Goal: Navigation & Orientation: Find specific page/section

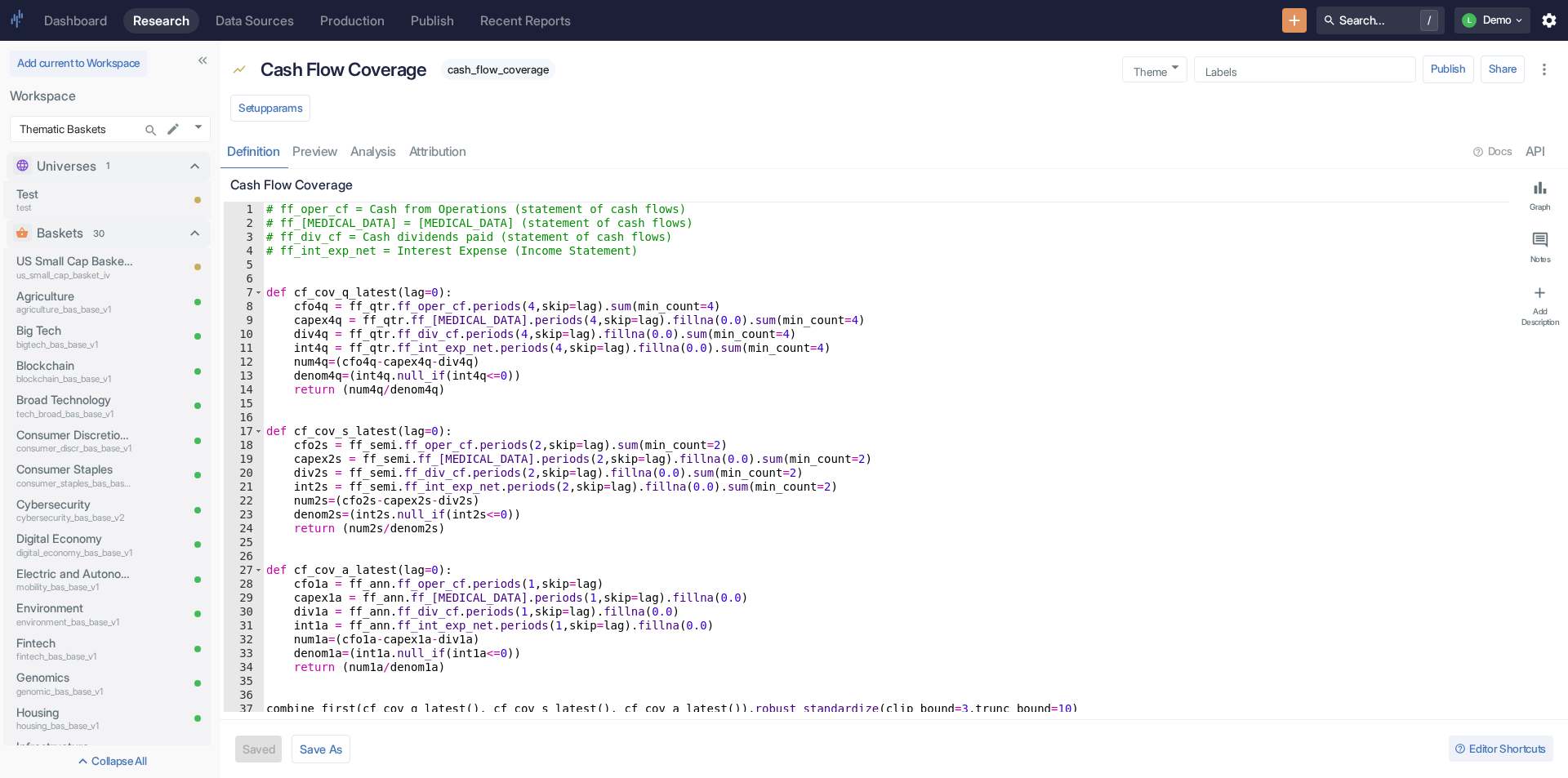
click at [107, 18] on div "Dashboard" at bounding box center [75, 20] width 63 height 15
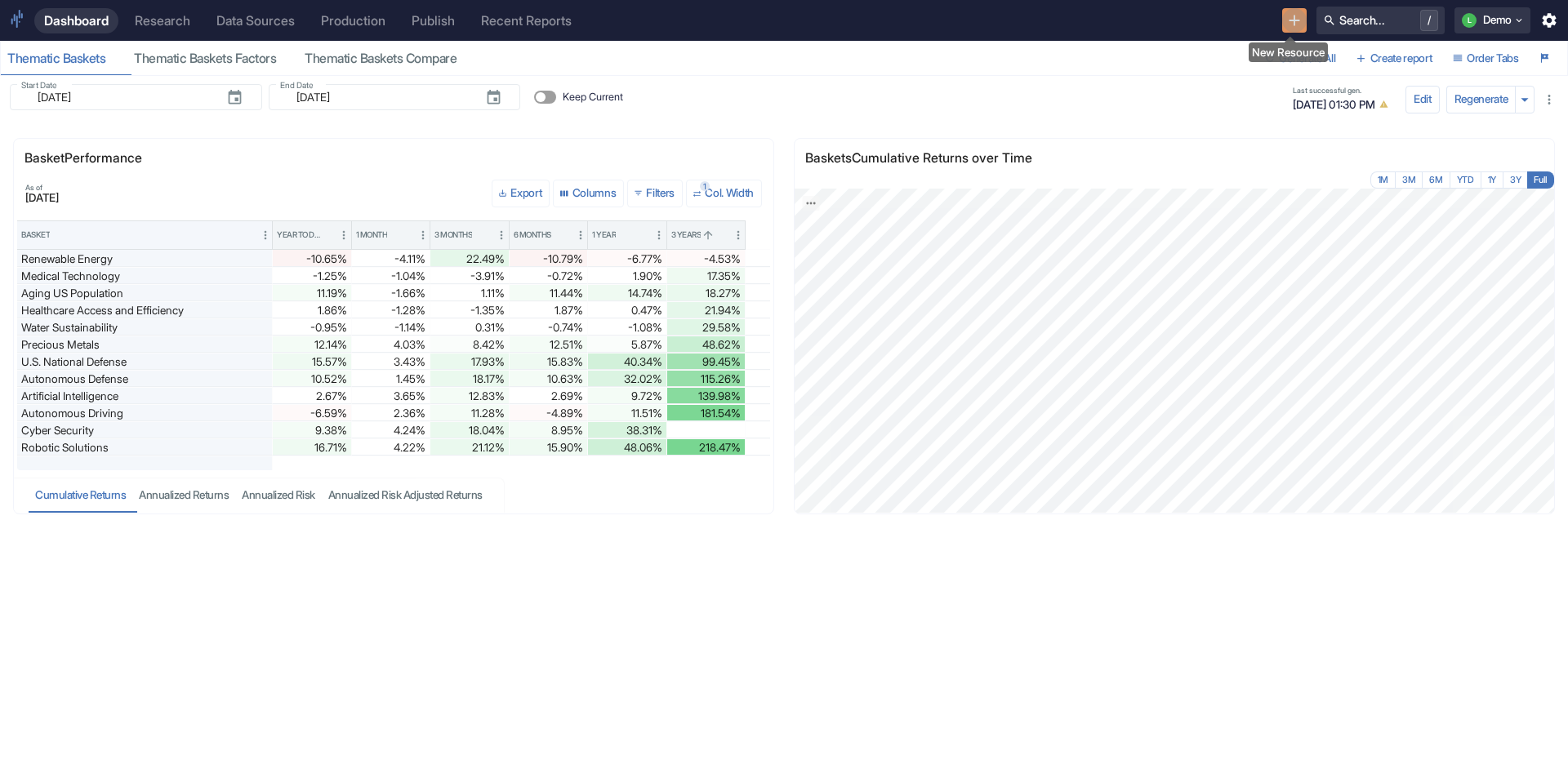
click at [1287, 11] on button "New Resource" at bounding box center [1295, 21] width 25 height 25
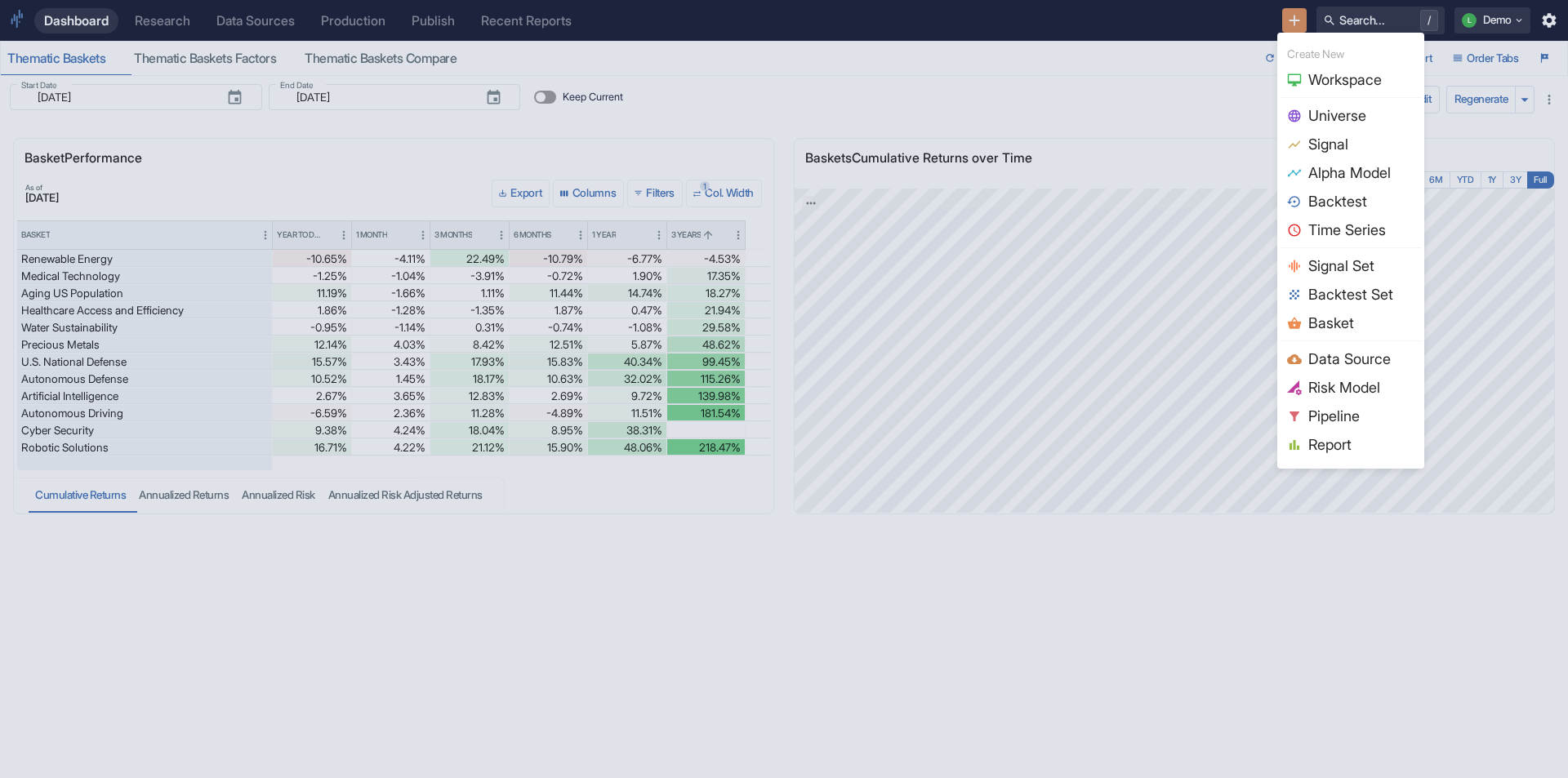
click at [1305, 115] on div at bounding box center [1297, 115] width 21 height 14
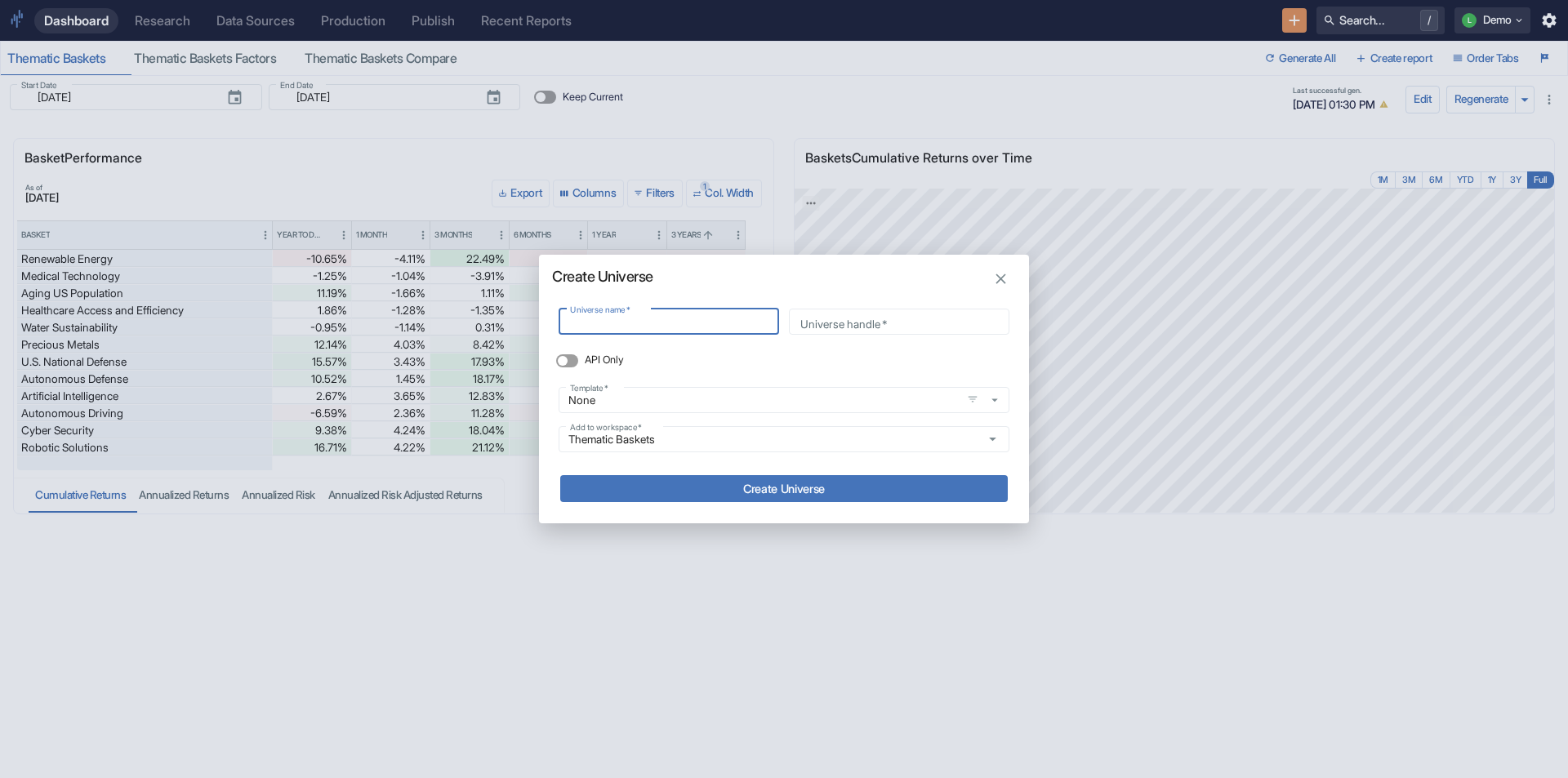
click at [999, 280] on icon "button" at bounding box center [1001, 279] width 18 height 18
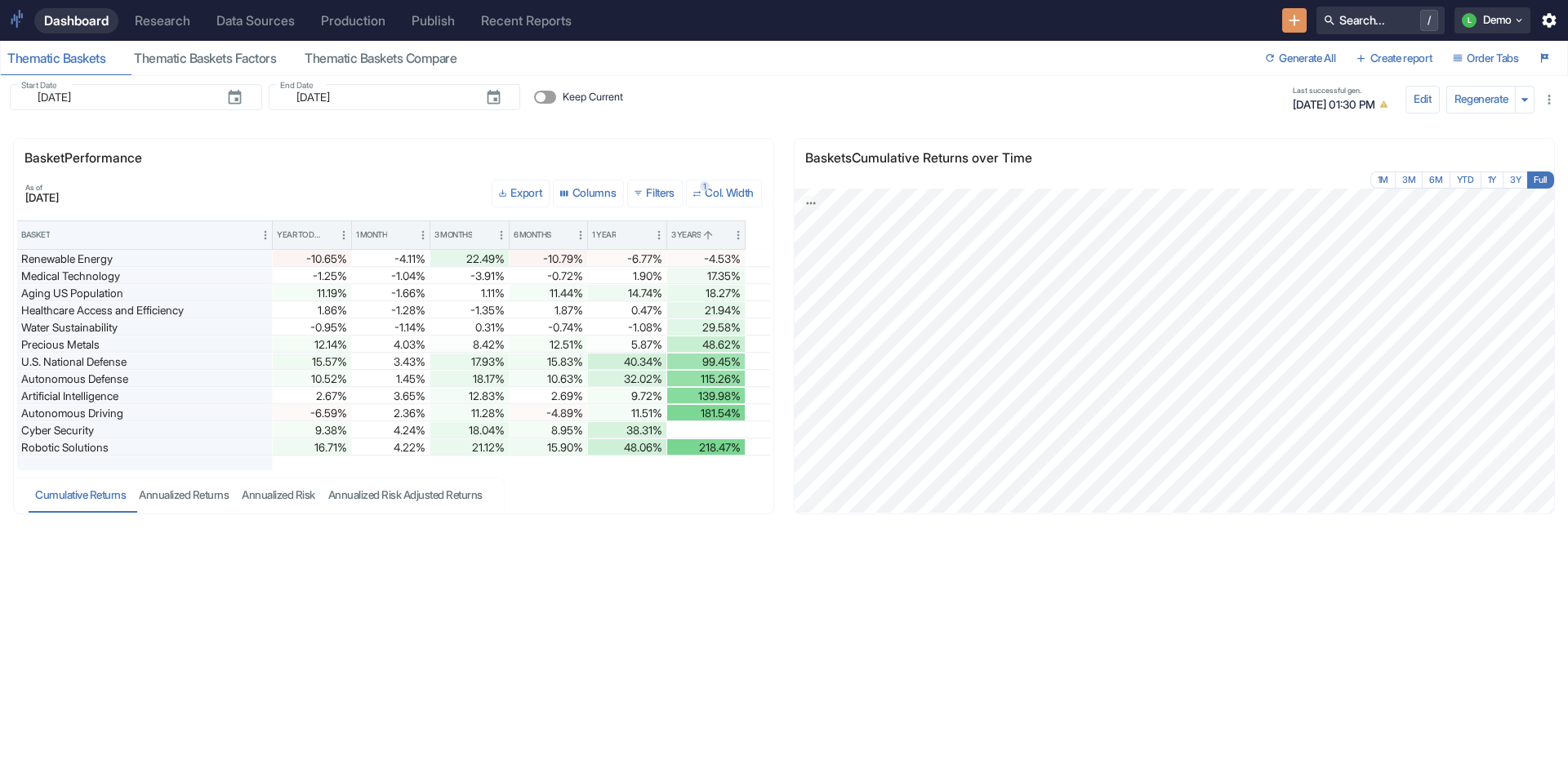
click at [167, 11] on link "Research" at bounding box center [162, 21] width 75 height 25
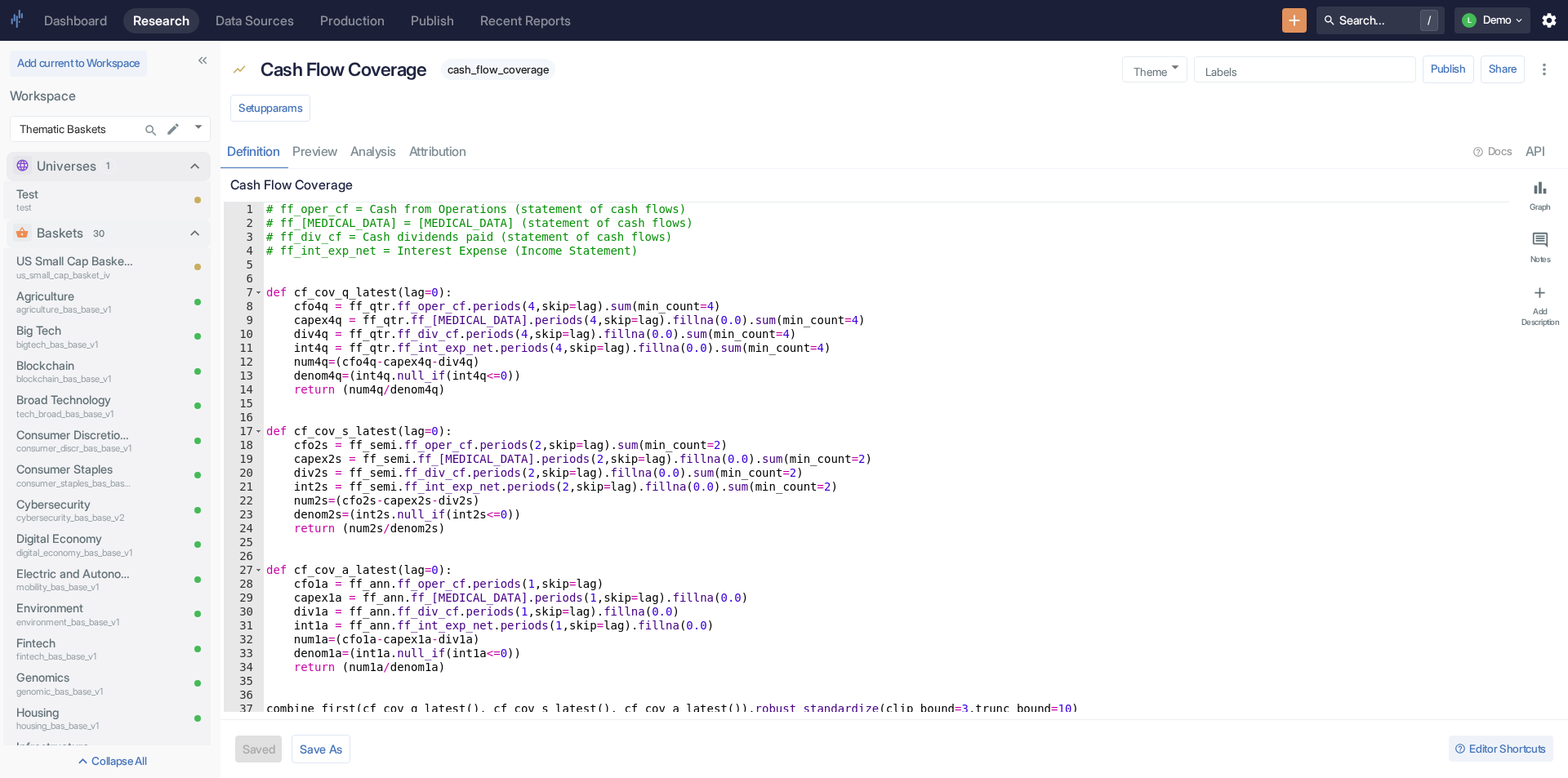
click at [191, 167] on icon at bounding box center [195, 166] width 9 height 6
type textarea "x"
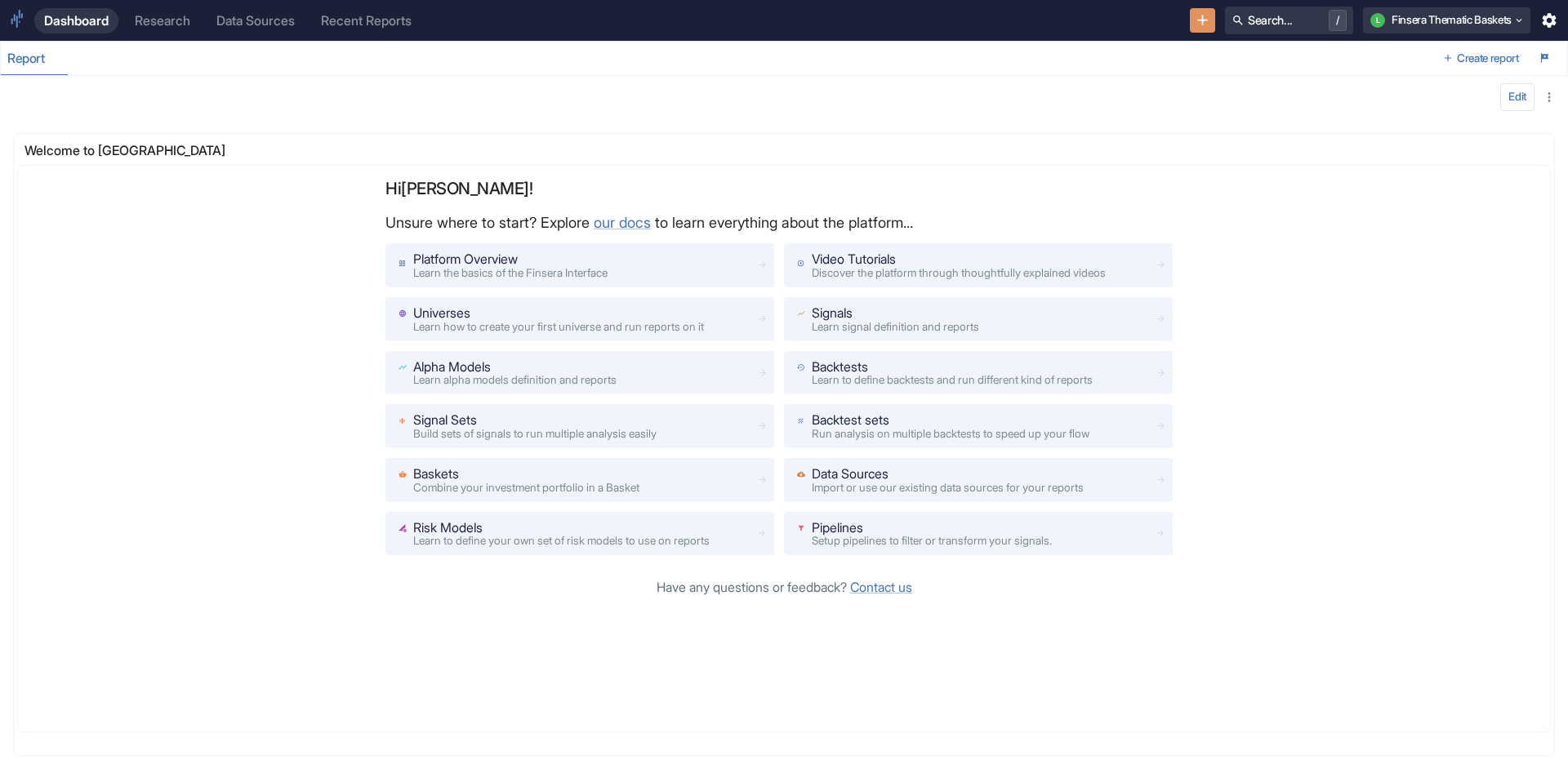
click at [168, 23] on div "Research" at bounding box center [162, 20] width 55 height 15
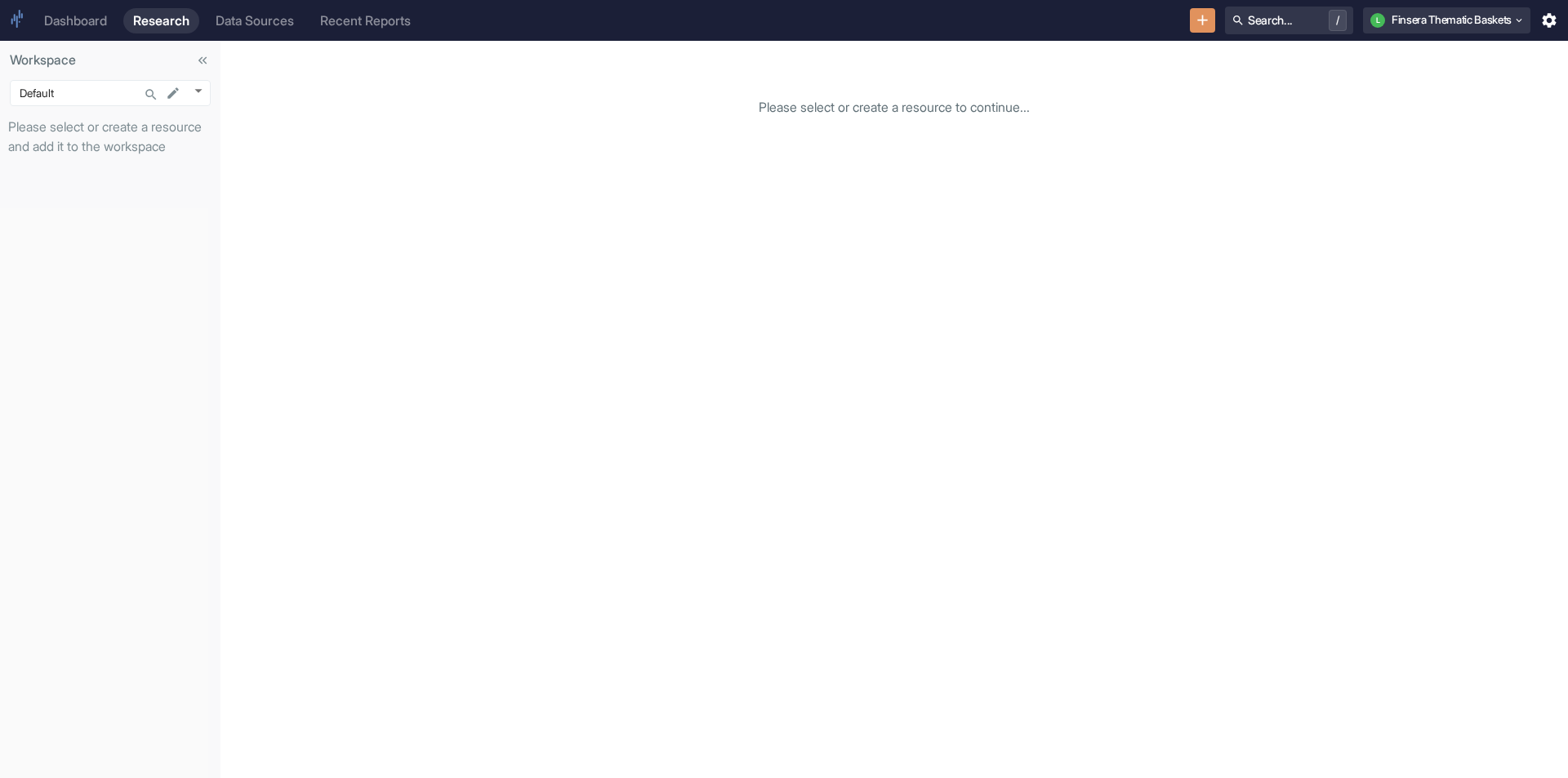
click at [69, 20] on div "Dashboard" at bounding box center [75, 20] width 63 height 15
